Goal: Task Accomplishment & Management: Use online tool/utility

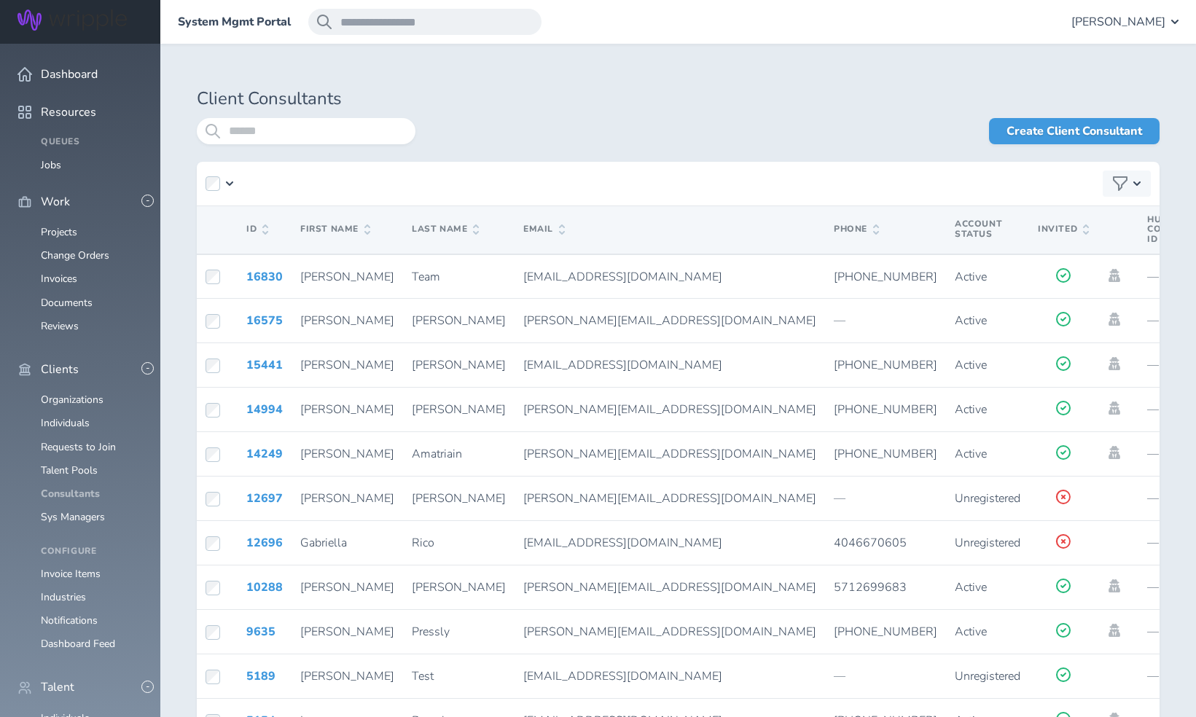
scroll to position [274, 0]
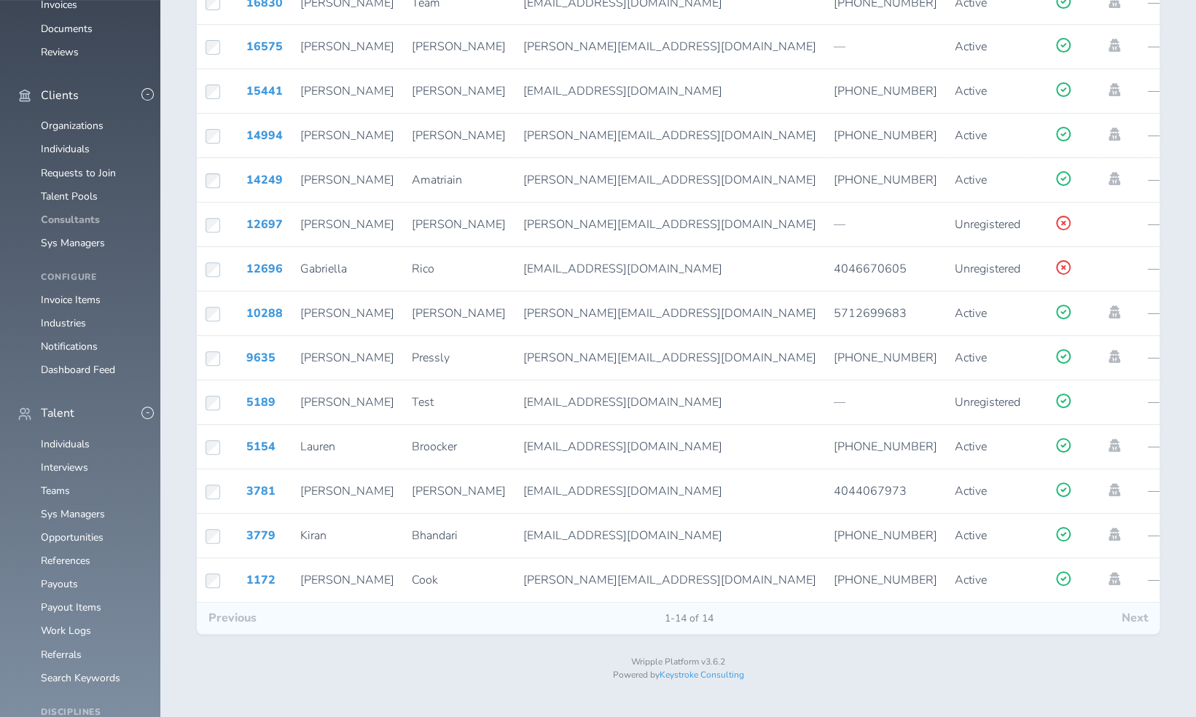
click at [83, 227] on link "Consultants" at bounding box center [70, 220] width 59 height 14
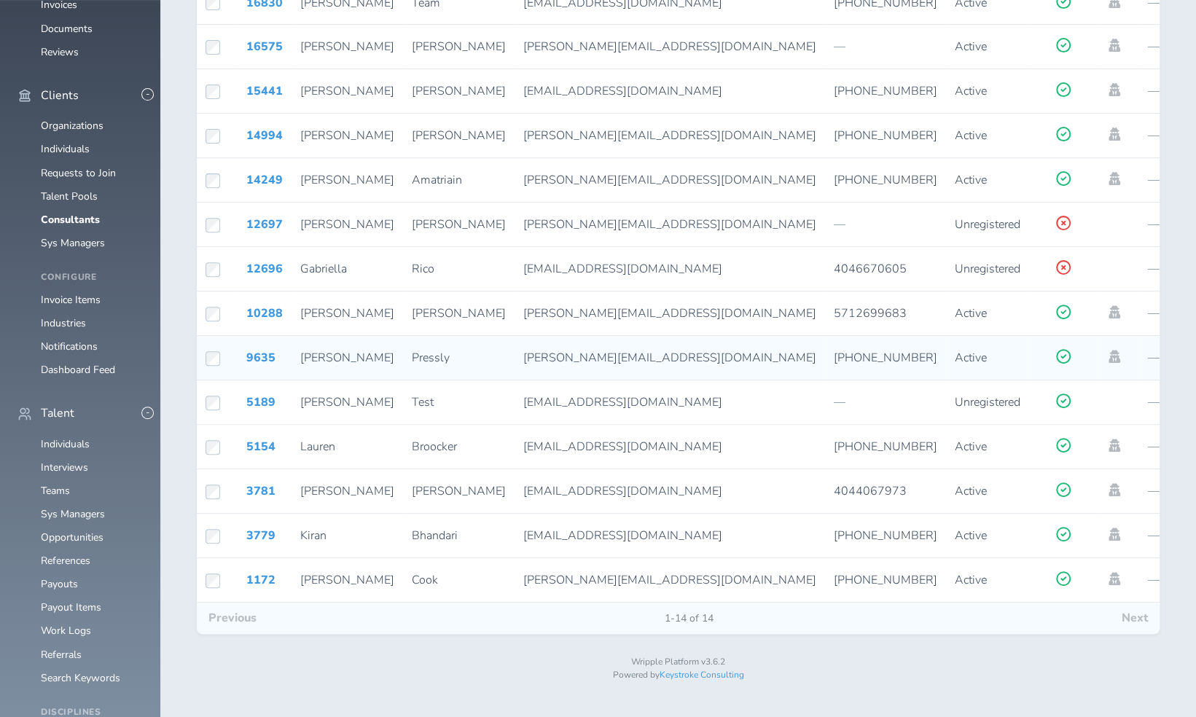
scroll to position [0, 0]
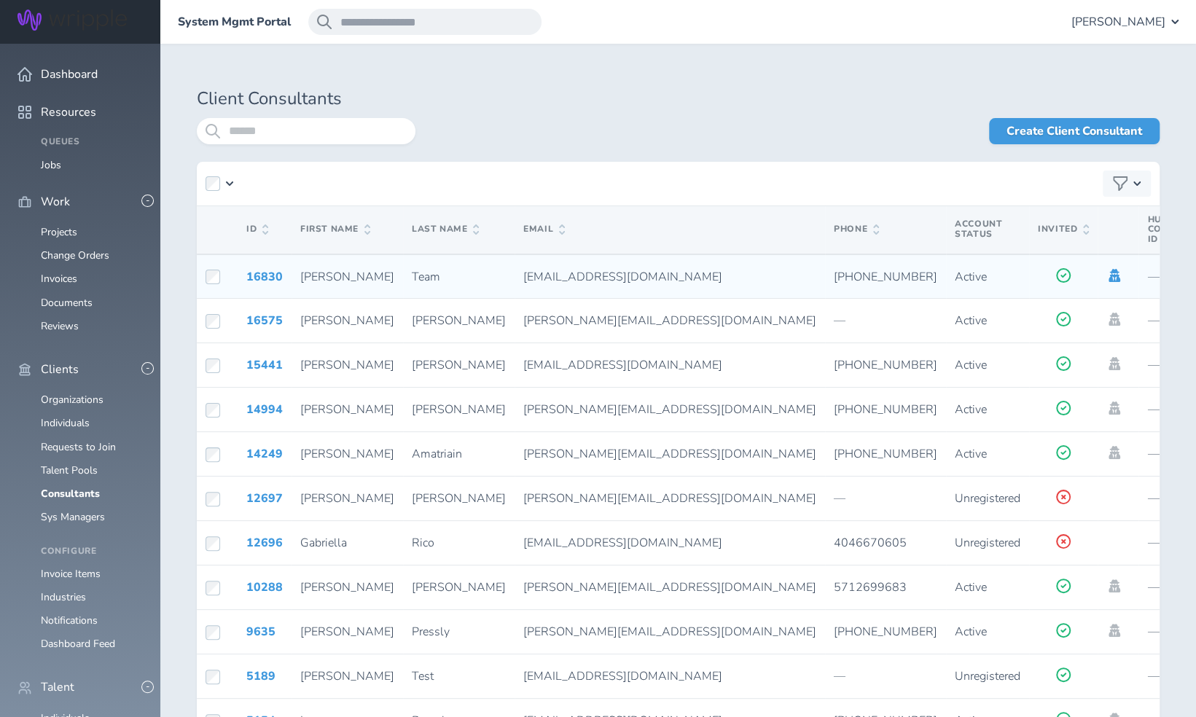
click at [1109, 273] on icon at bounding box center [1115, 275] width 12 height 13
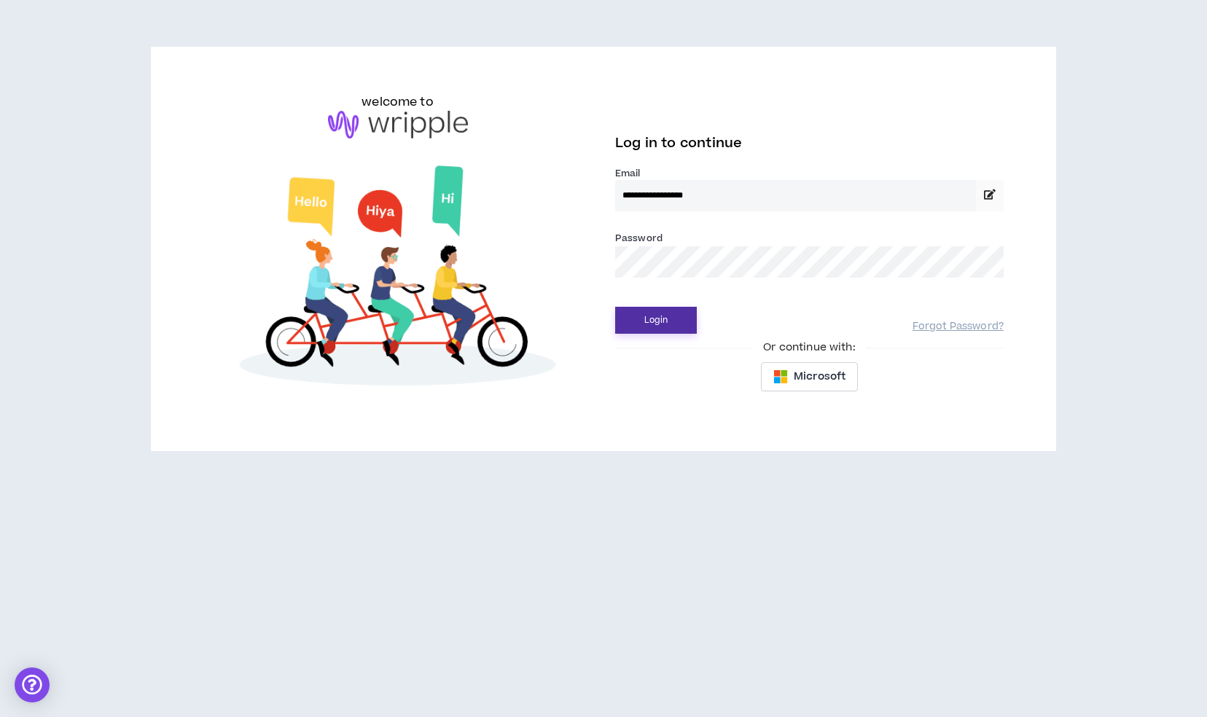
click at [670, 319] on button "Login" at bounding box center [656, 320] width 82 height 27
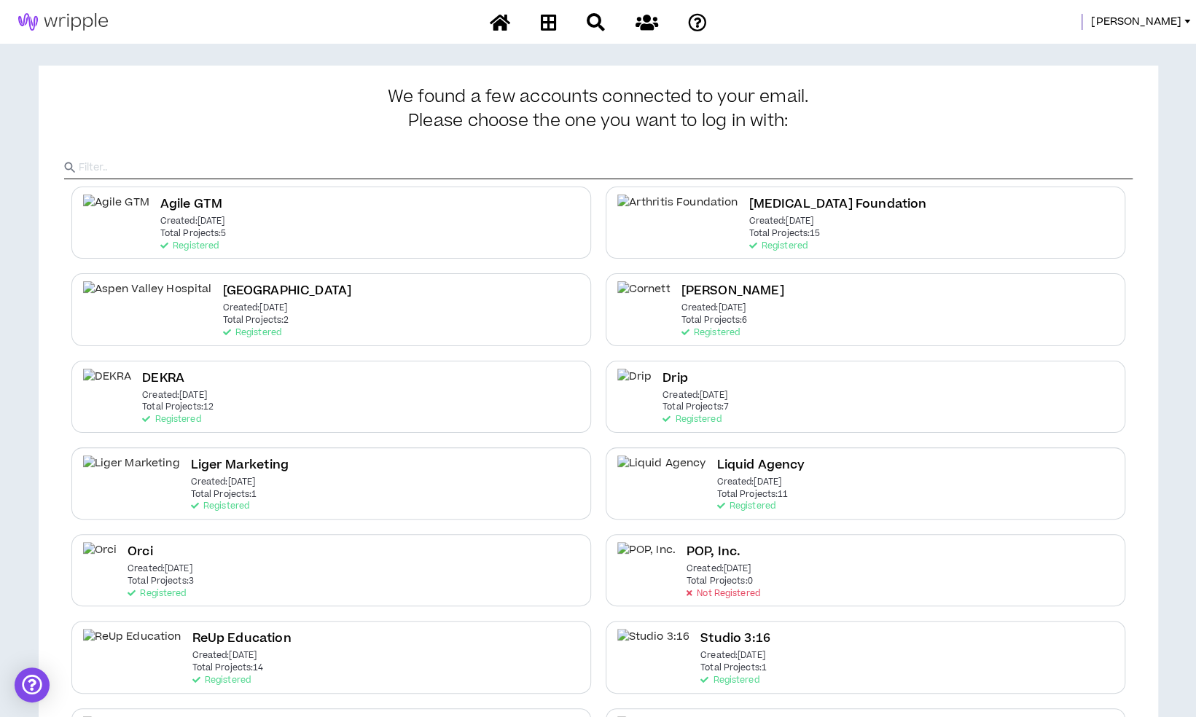
click at [1143, 18] on div "Mason" at bounding box center [961, 22] width 471 height 16
click at [1149, 18] on span "Mason" at bounding box center [1136, 22] width 90 height 16
click at [1106, 32] on ul "System Admin Portal Clients Mgmt Portal Talent Mgmt Portal Logout" at bounding box center [1121, 96] width 149 height 129
click at [1098, 50] on link "System Admin Portal" at bounding box center [1121, 50] width 132 height 22
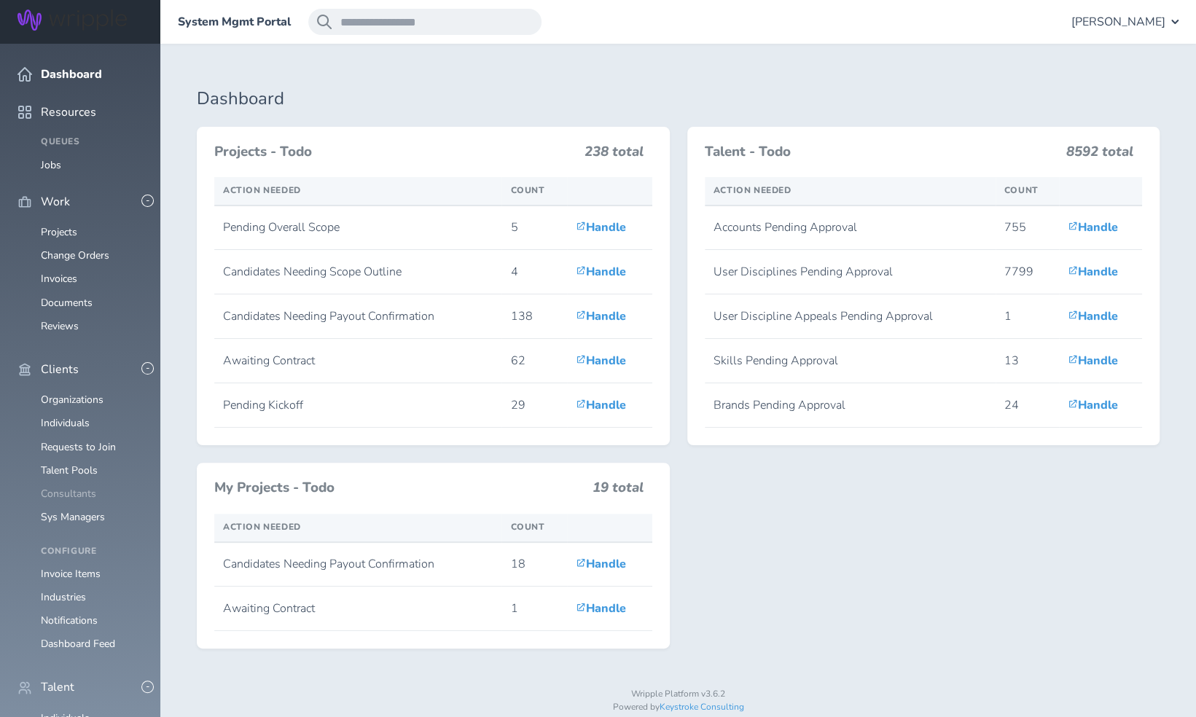
click at [77, 487] on link "Consultants" at bounding box center [68, 494] width 55 height 14
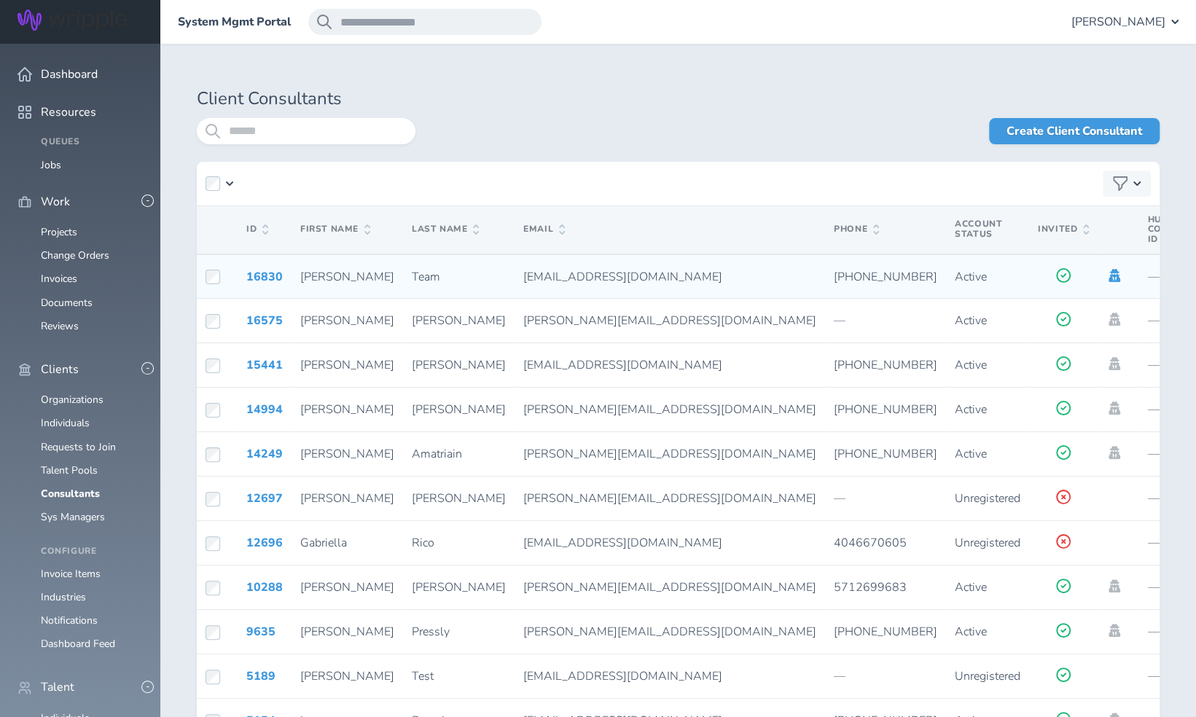
click at [1106, 276] on icon at bounding box center [1114, 275] width 16 height 13
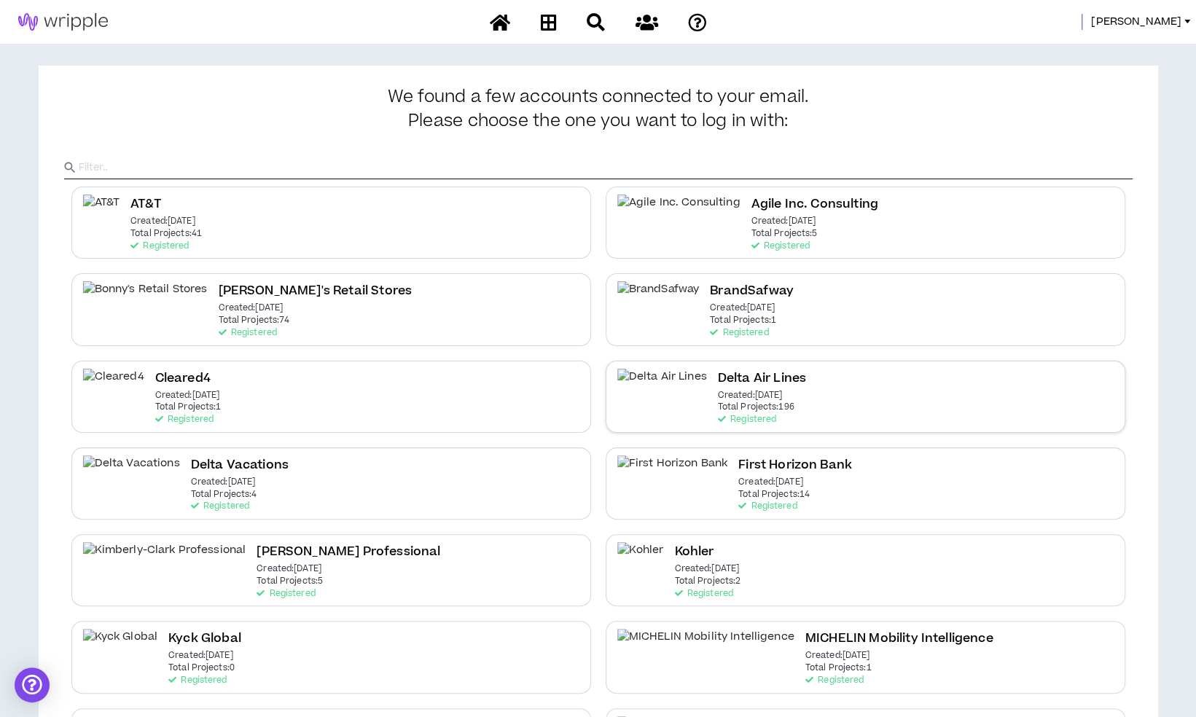
click at [754, 384] on div "Delta Air Lines Created: Dec 7 2020 Total Projects: 196 Registered" at bounding box center [866, 397] width 520 height 72
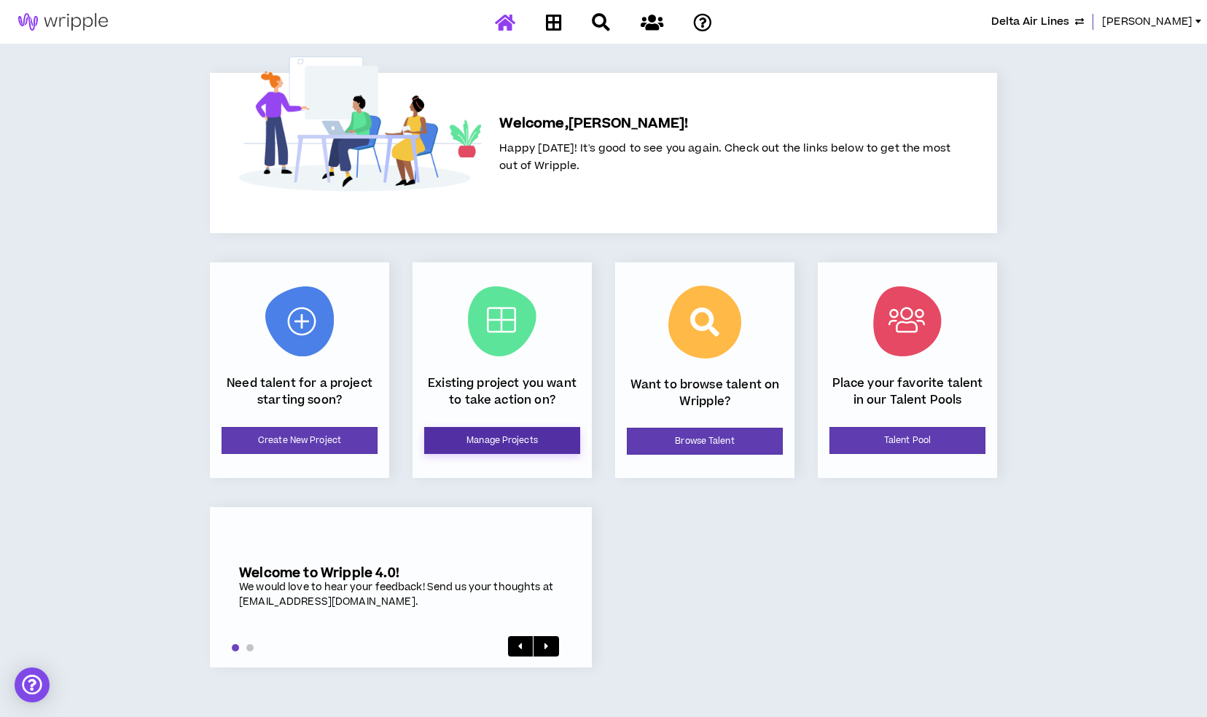
click at [515, 453] on link "Manage Projects" at bounding box center [502, 440] width 156 height 27
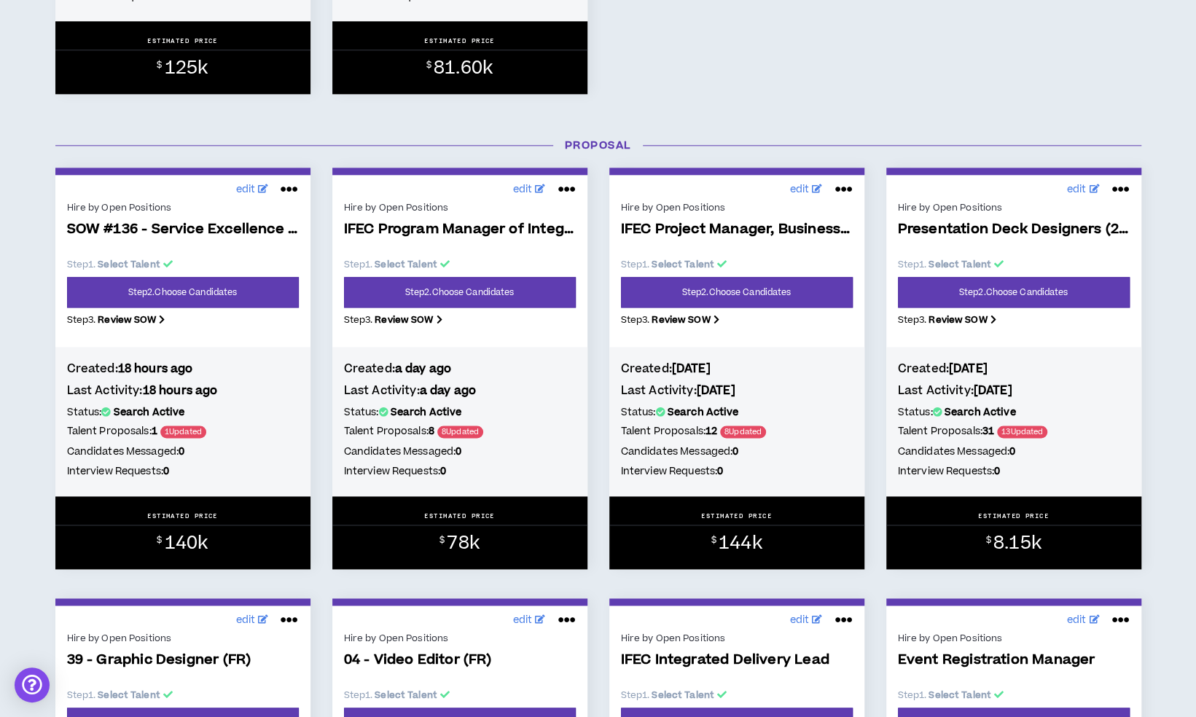
scroll to position [1025, 0]
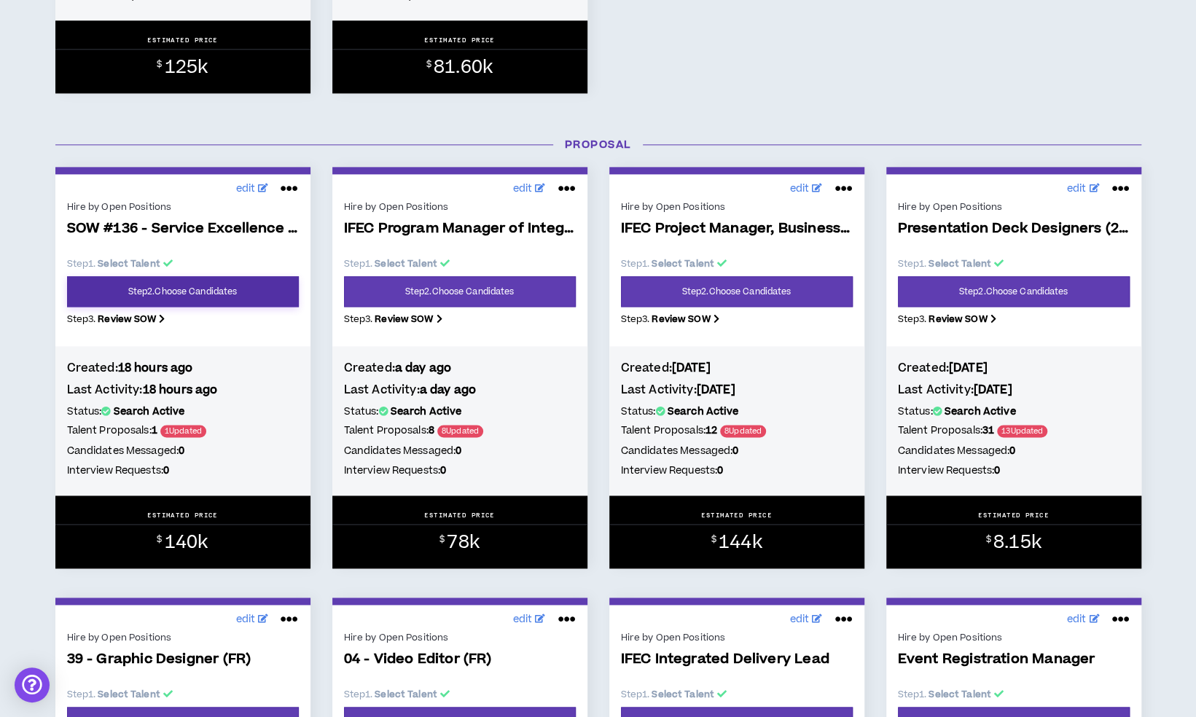
click at [197, 294] on link "Step 2 . Choose Candidates" at bounding box center [183, 291] width 232 height 31
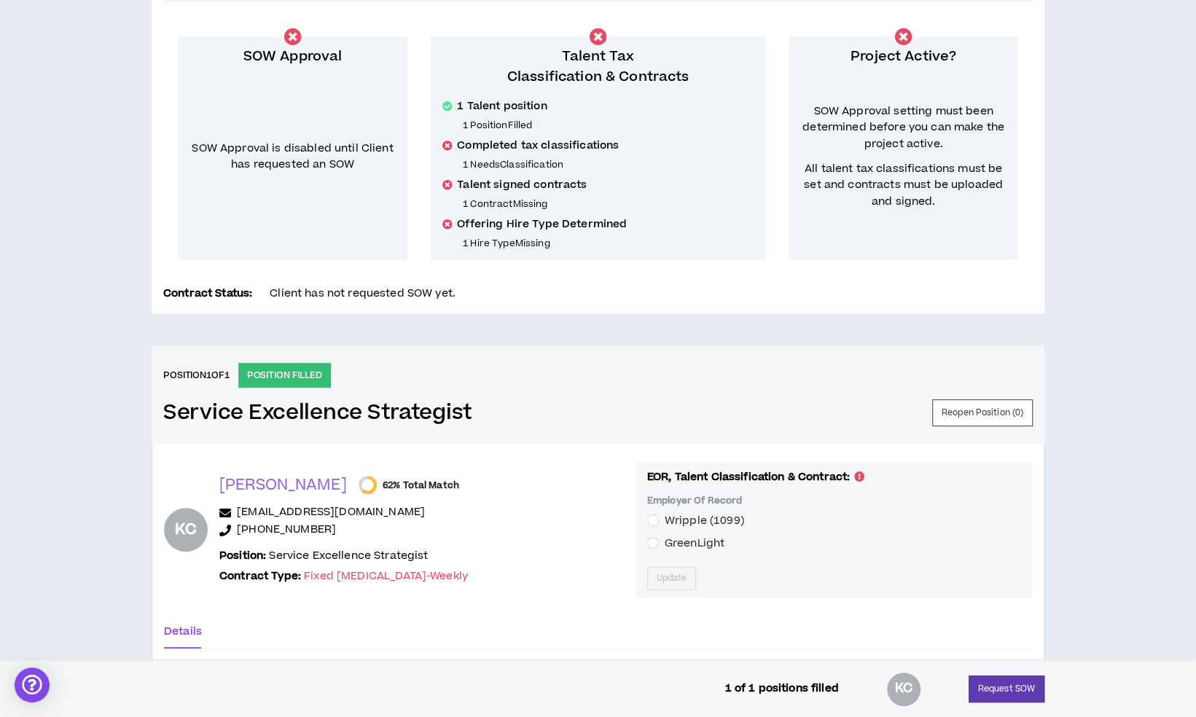
scroll to position [527, 0]
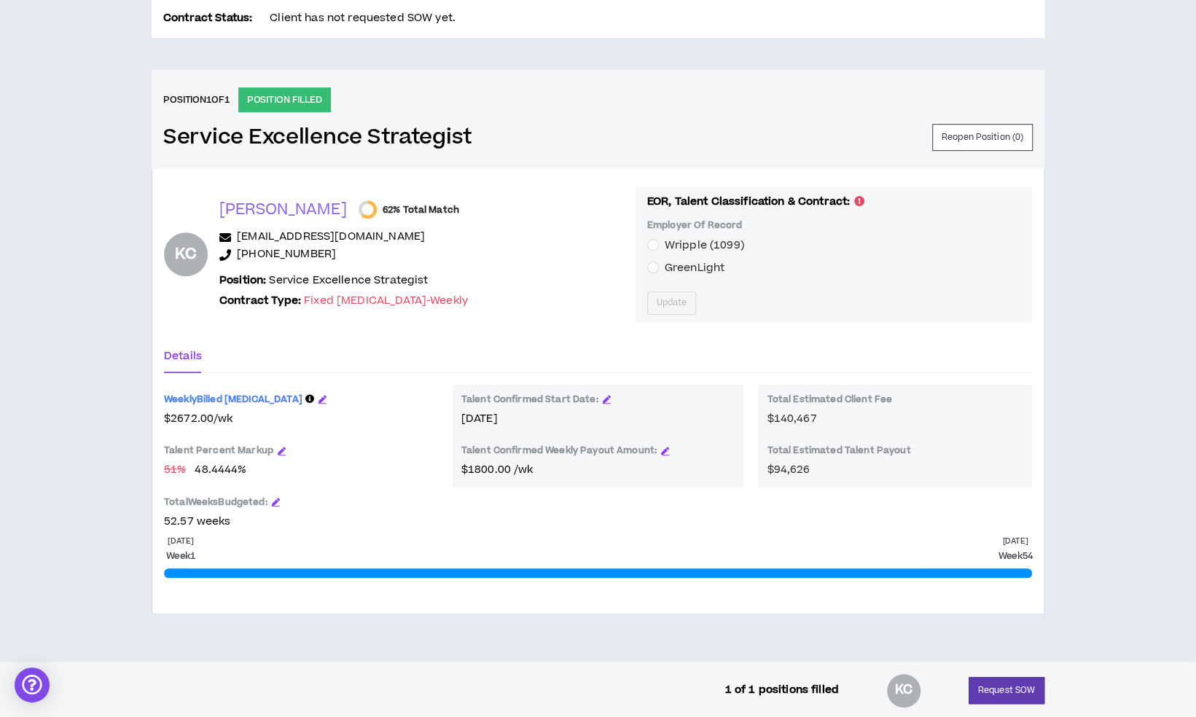
click at [197, 294] on div "KC Katelyn C. 62% Total Match katycaughman@me.com +12253338206 Position: Servic…" at bounding box center [598, 254] width 868 height 135
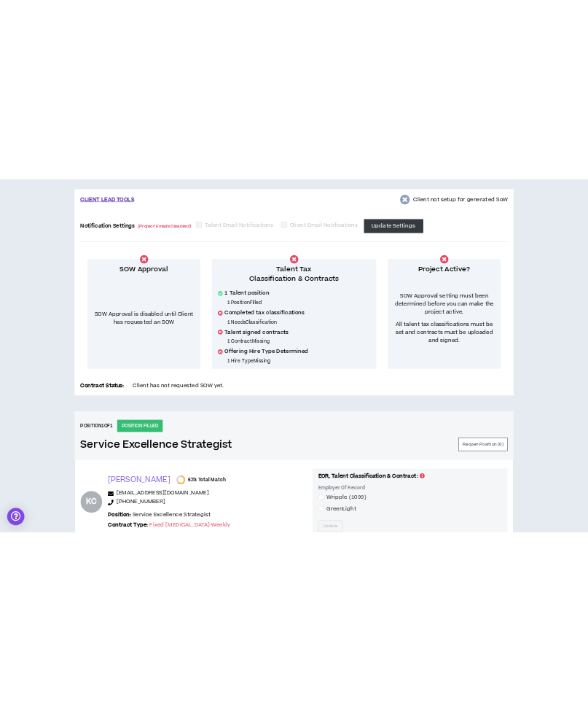
scroll to position [0, 0]
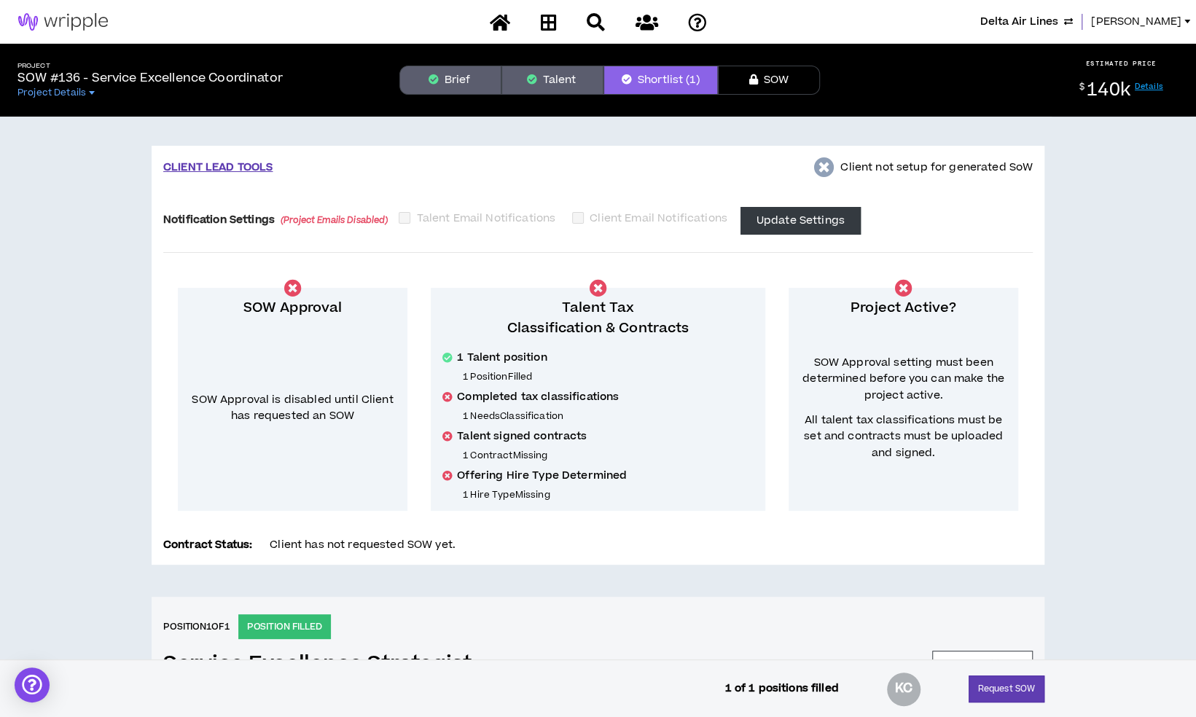
click at [1119, 15] on span "Lauren-Bridget" at bounding box center [1136, 22] width 90 height 16
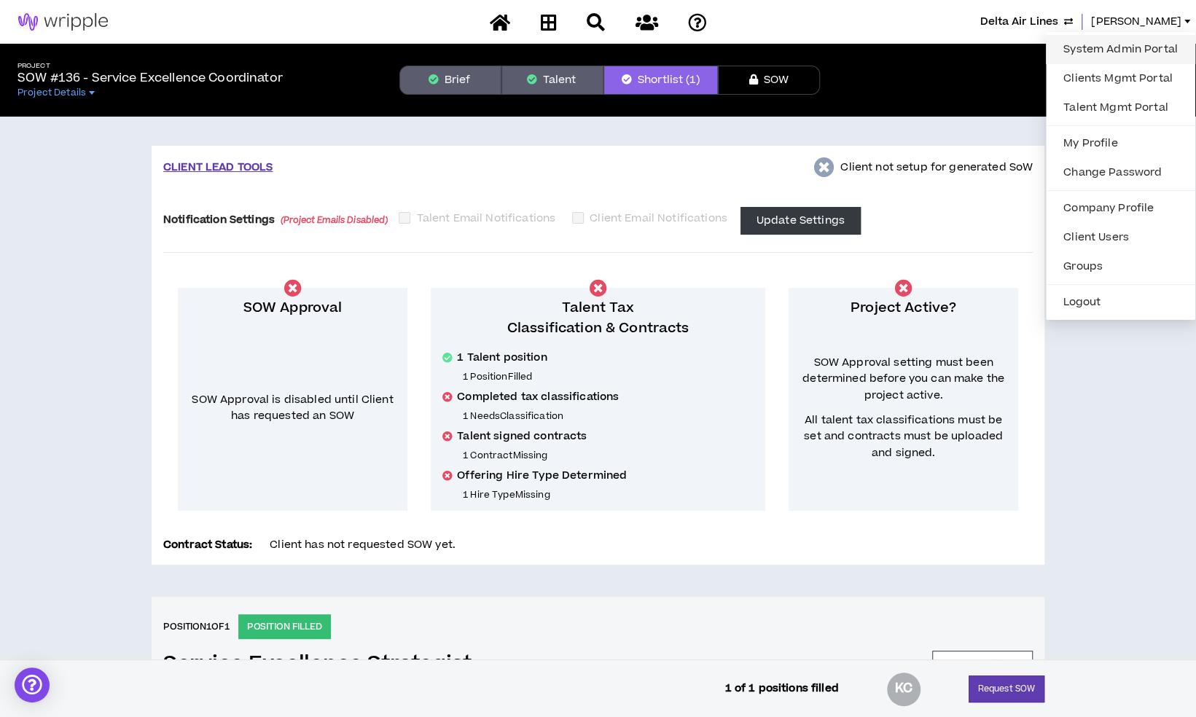
click at [1075, 43] on link "System Admin Portal" at bounding box center [1121, 50] width 132 height 22
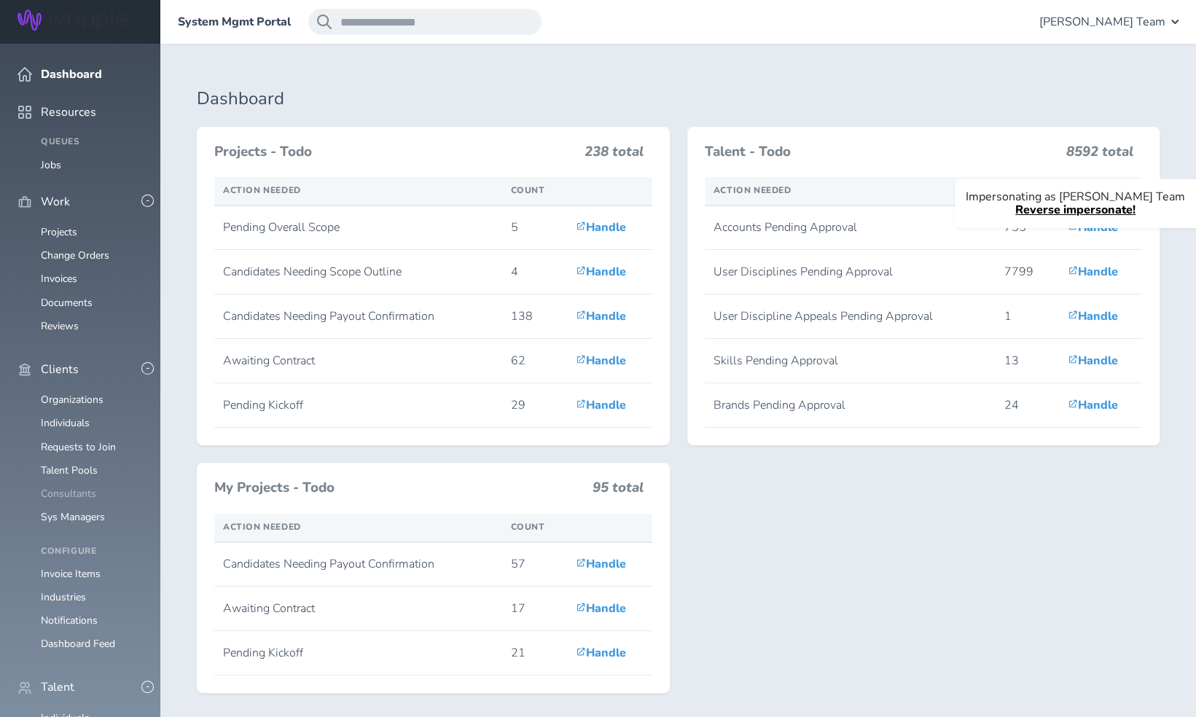
click at [57, 487] on link "Consultants" at bounding box center [68, 494] width 55 height 14
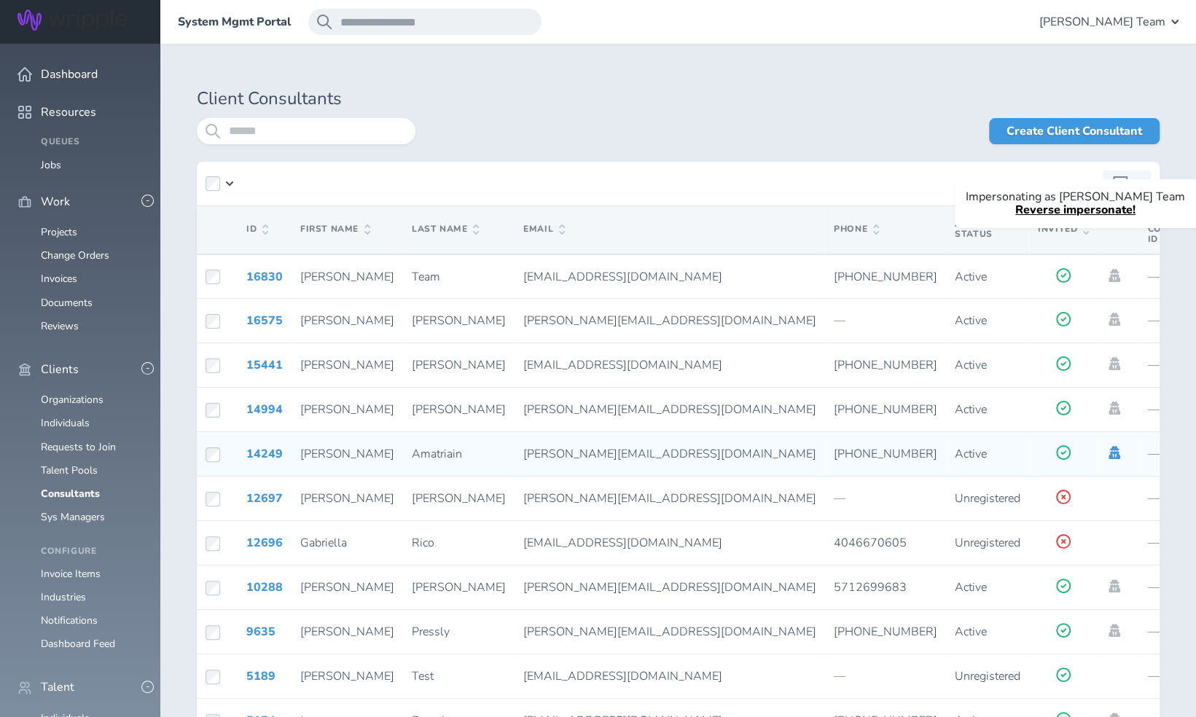
click at [1106, 450] on icon at bounding box center [1114, 452] width 16 height 13
